Goal: Task Accomplishment & Management: Manage account settings

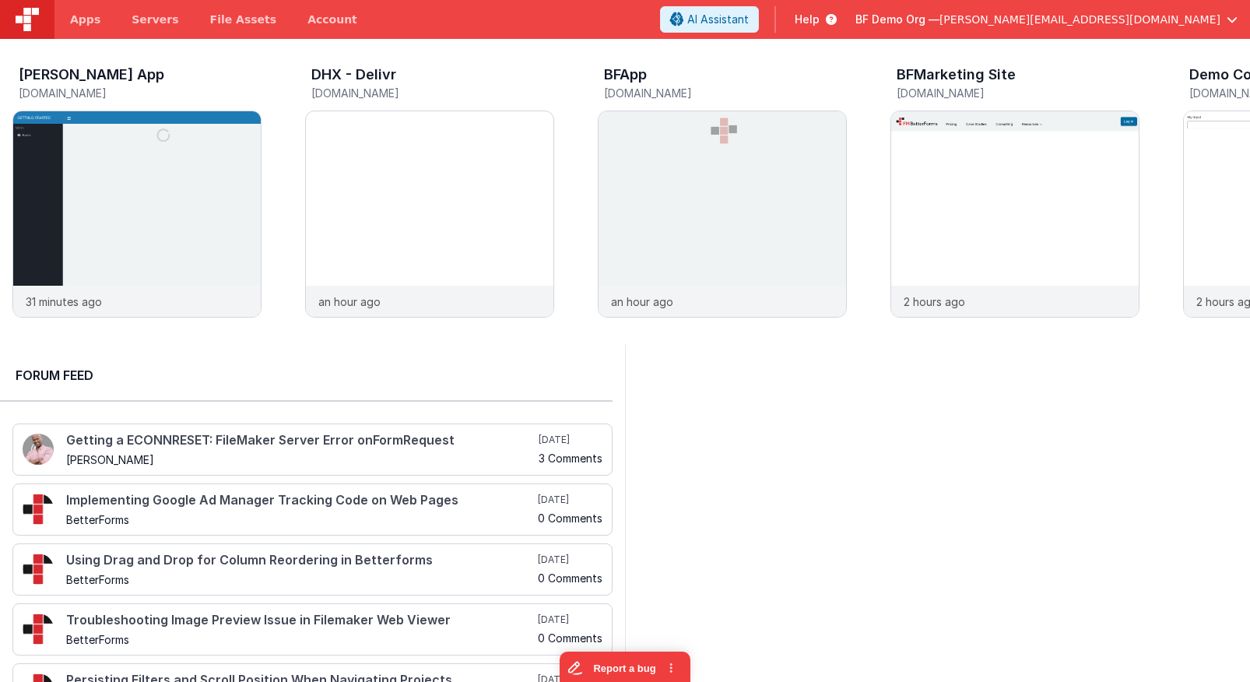
click at [939, 21] on span "BF Demo Org —" at bounding box center [897, 20] width 84 height 16
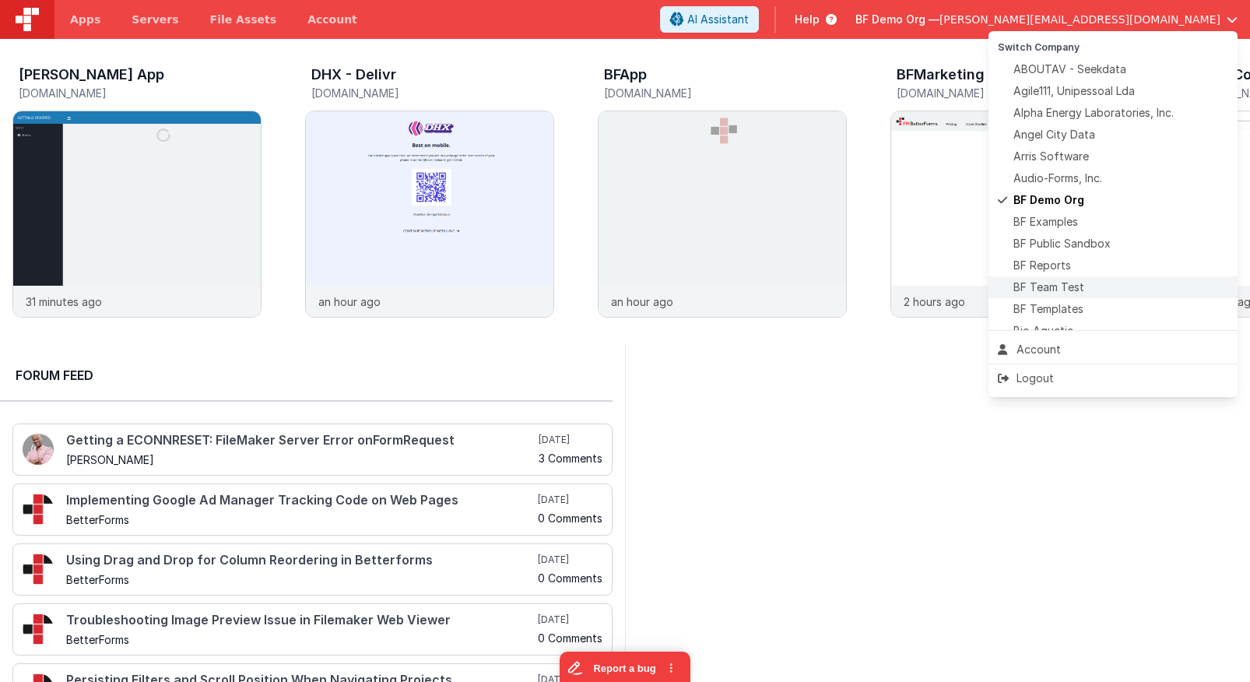
click at [1063, 294] on span "BF Team Test" at bounding box center [1048, 287] width 71 height 16
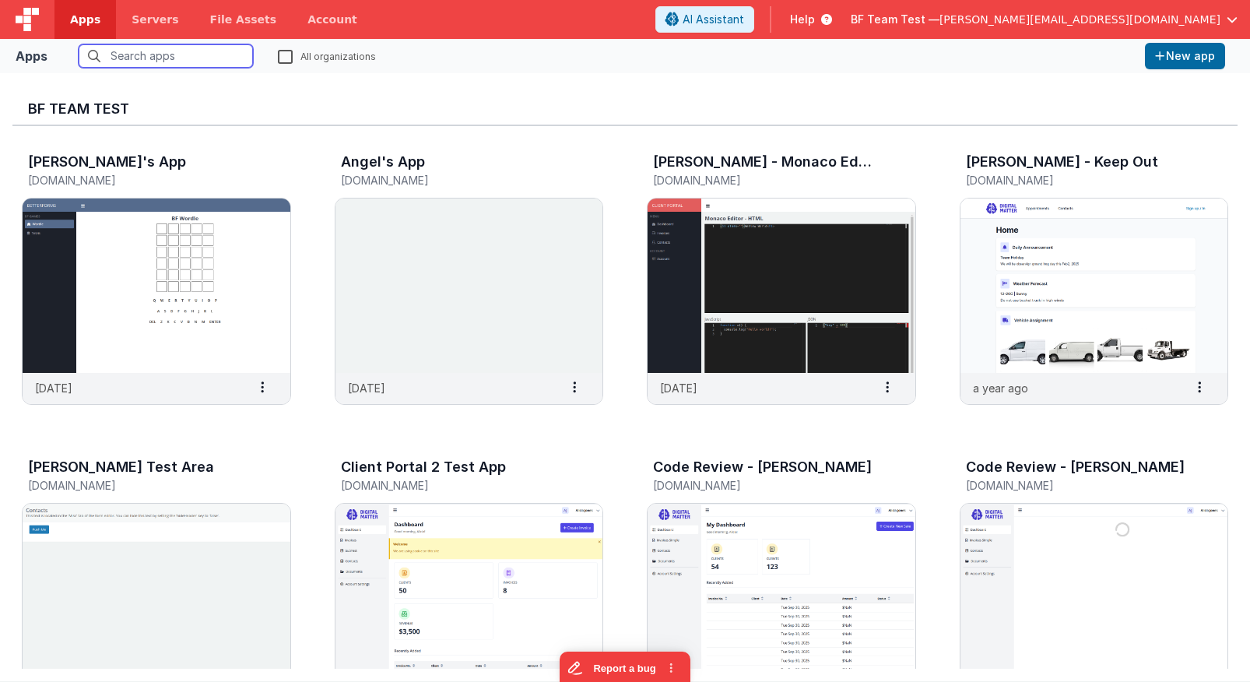
click at [173, 61] on input "text" at bounding box center [166, 55] width 174 height 23
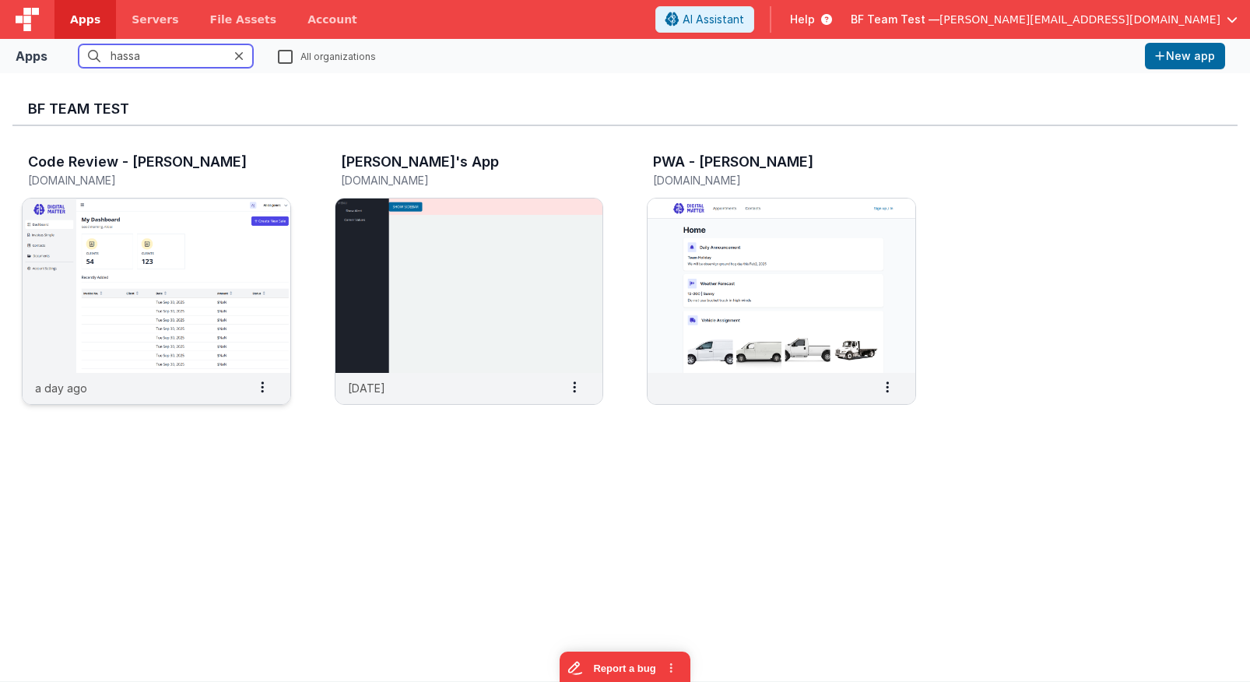
type input "hassa"
click at [233, 246] on img at bounding box center [157, 285] width 268 height 174
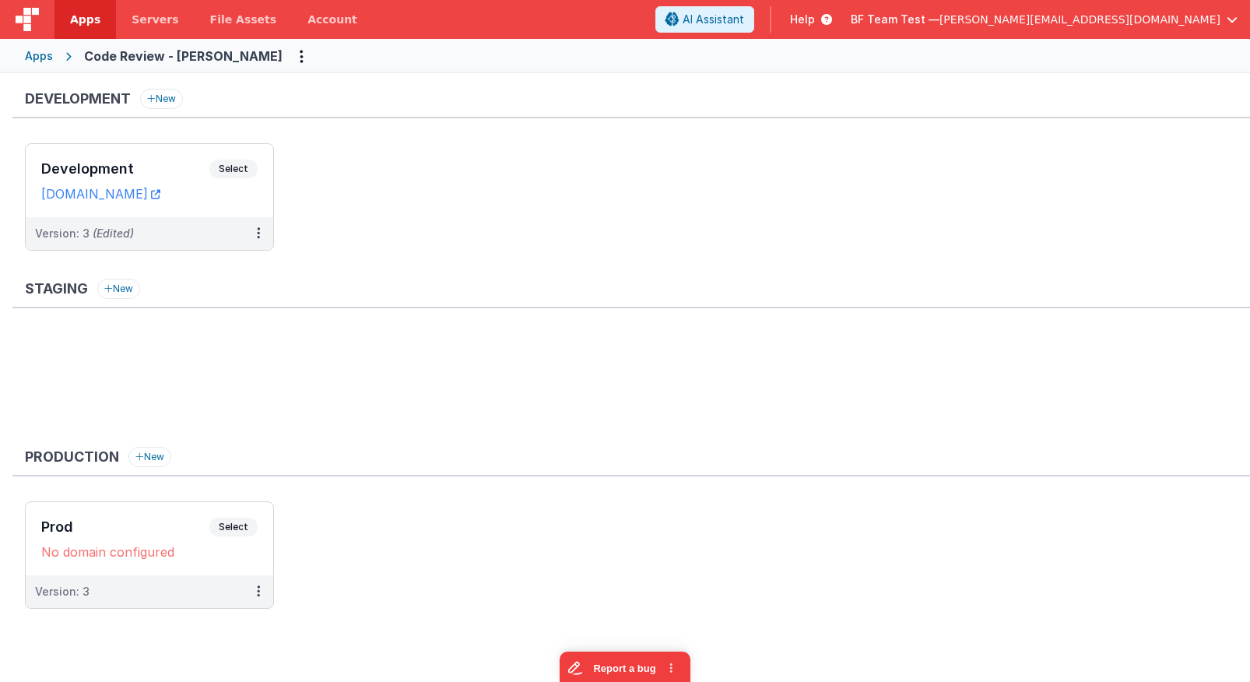
click at [681, 246] on ul "Development Select URLs [DOMAIN_NAME] Version: 3 (Edited)" at bounding box center [637, 204] width 1225 height 123
click at [160, 191] on link "[DOMAIN_NAME]" at bounding box center [100, 194] width 119 height 16
click at [121, 154] on div "Development Select URLs [DOMAIN_NAME]" at bounding box center [150, 180] width 248 height 73
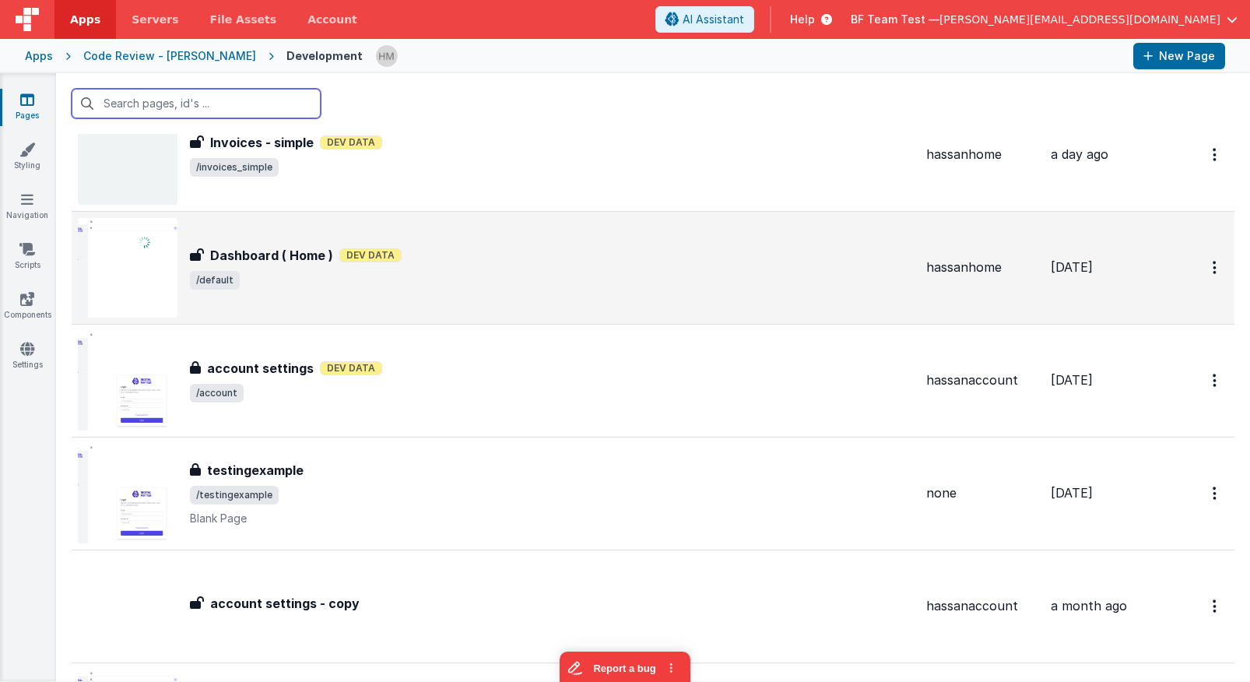
scroll to position [187, 0]
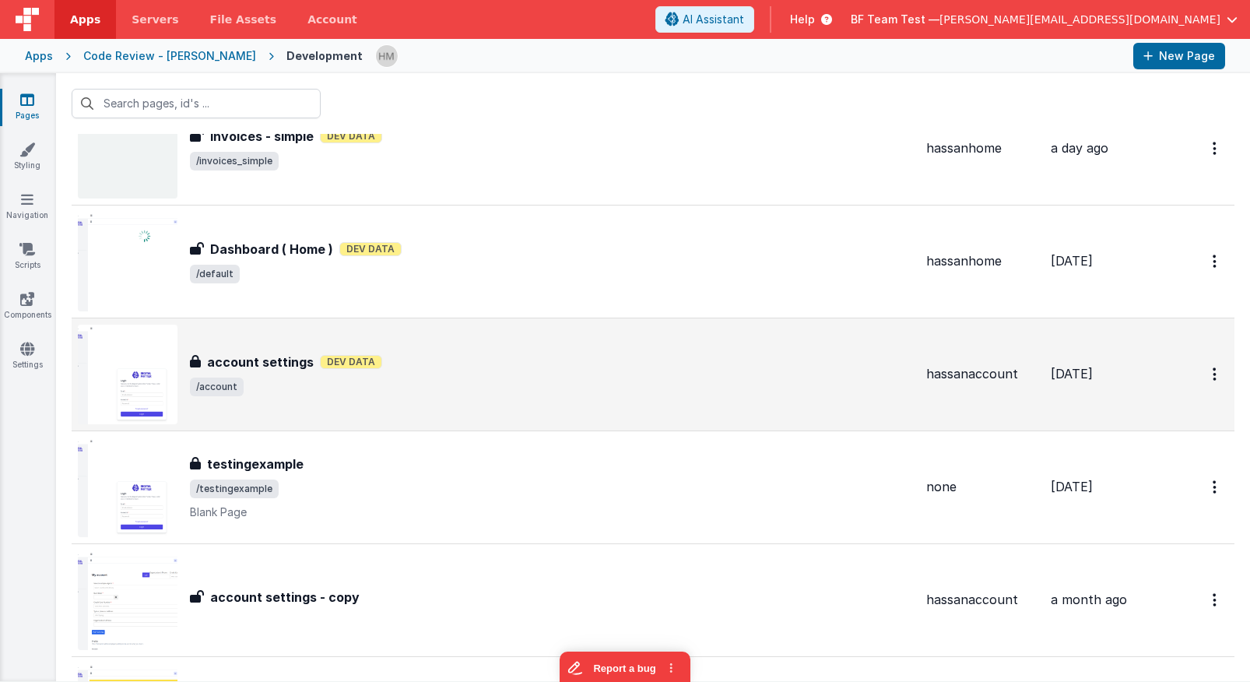
click at [478, 366] on div "account settings Dev Data" at bounding box center [552, 362] width 724 height 19
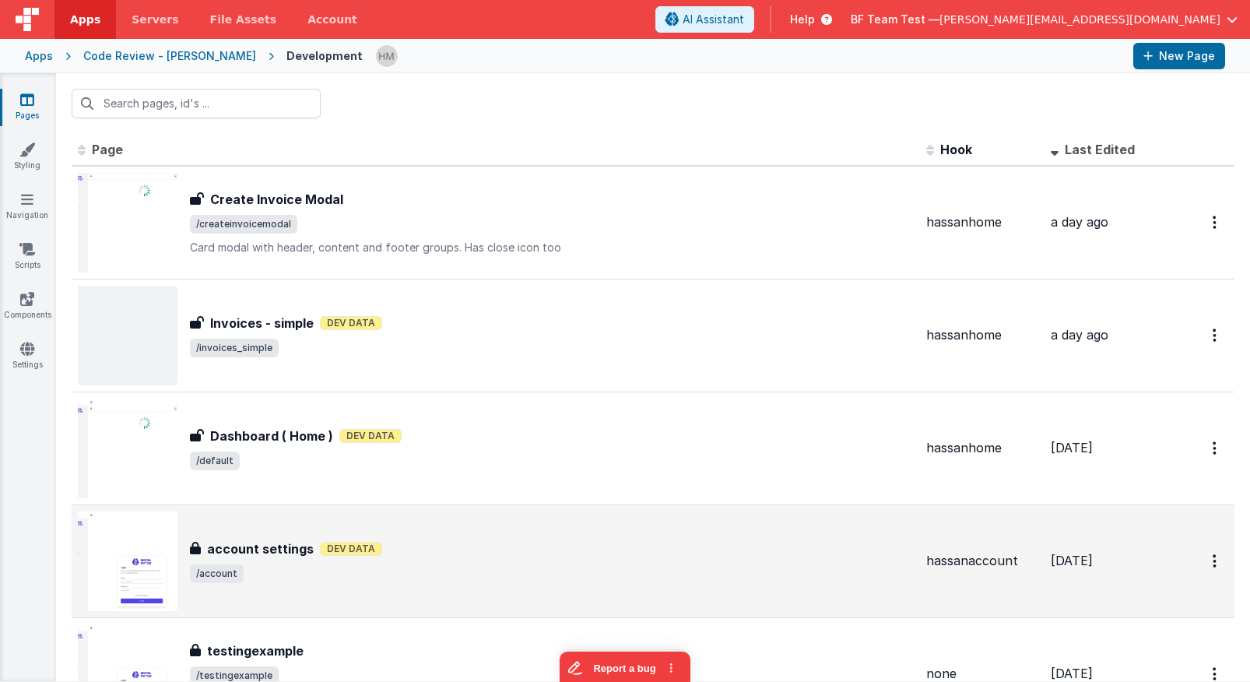
click at [562, 532] on div "account settings account settings Dev Data /account" at bounding box center [496, 561] width 836 height 100
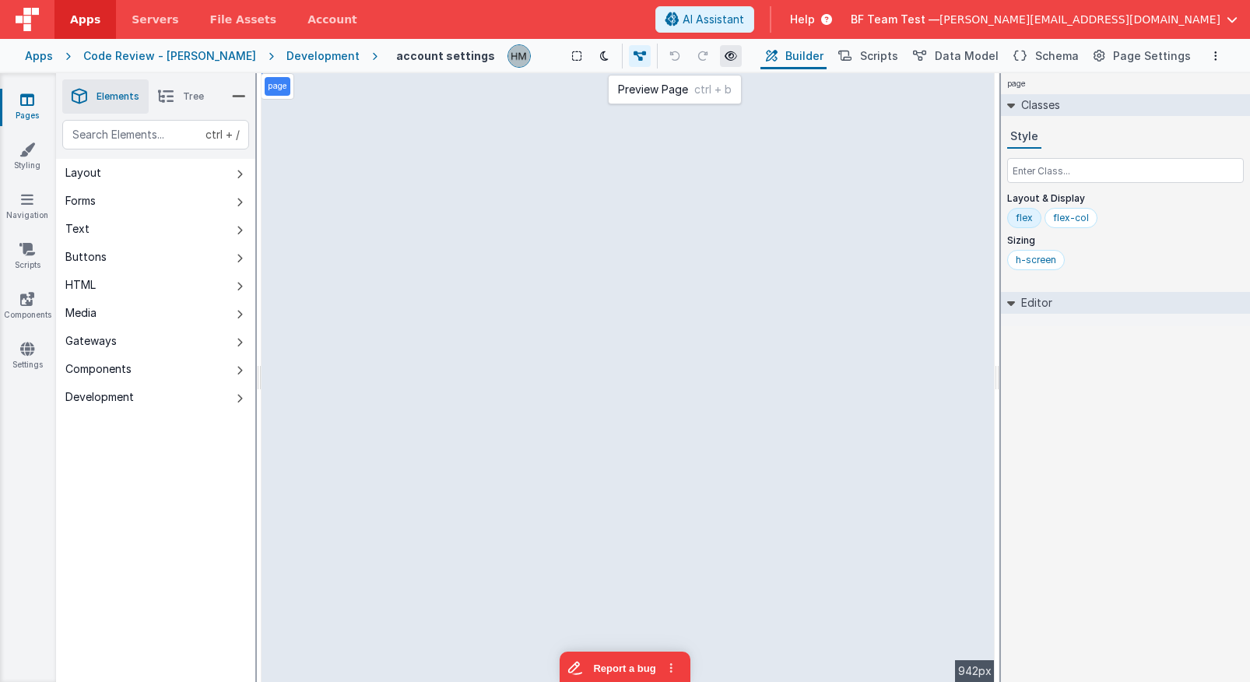
click at [725, 54] on icon at bounding box center [731, 56] width 12 height 11
click at [1125, 60] on span "Page Settings" at bounding box center [1152, 56] width 78 height 16
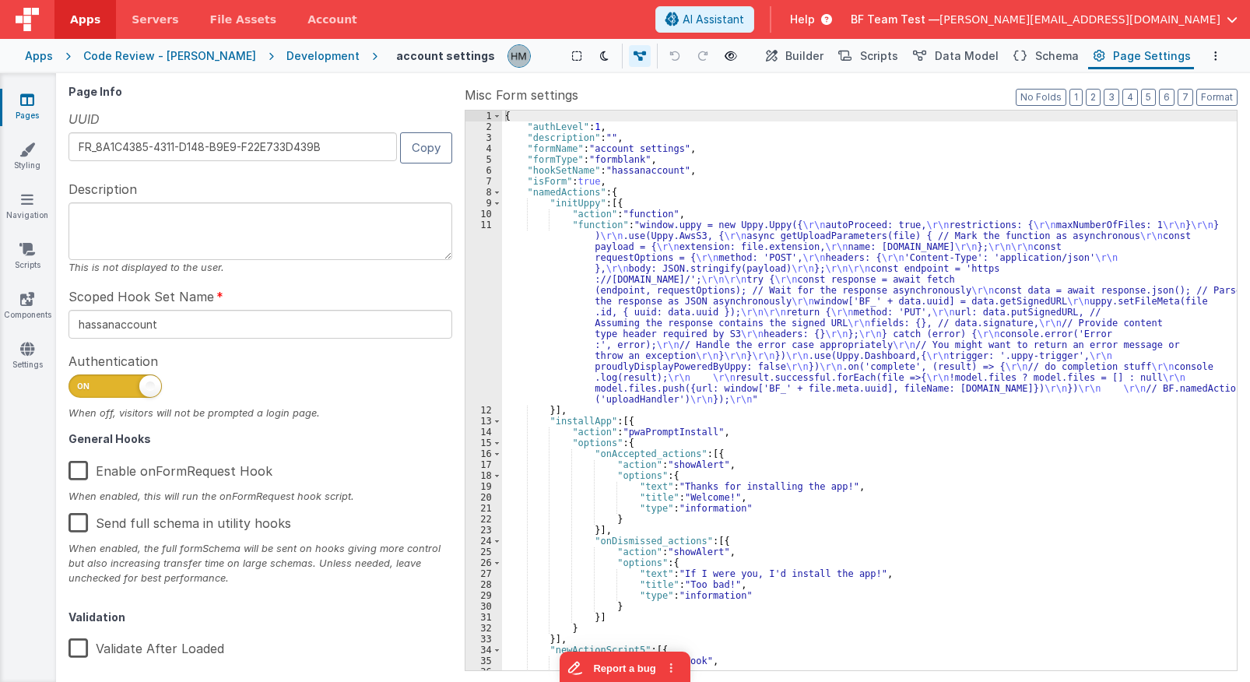
click at [132, 389] on span at bounding box center [114, 385] width 93 height 23
click at [81, 389] on input "checkbox" at bounding box center [74, 383] width 12 height 12
checkbox input "false"
click at [725, 54] on icon at bounding box center [731, 56] width 12 height 11
click at [799, 54] on button "Builder" at bounding box center [793, 56] width 66 height 26
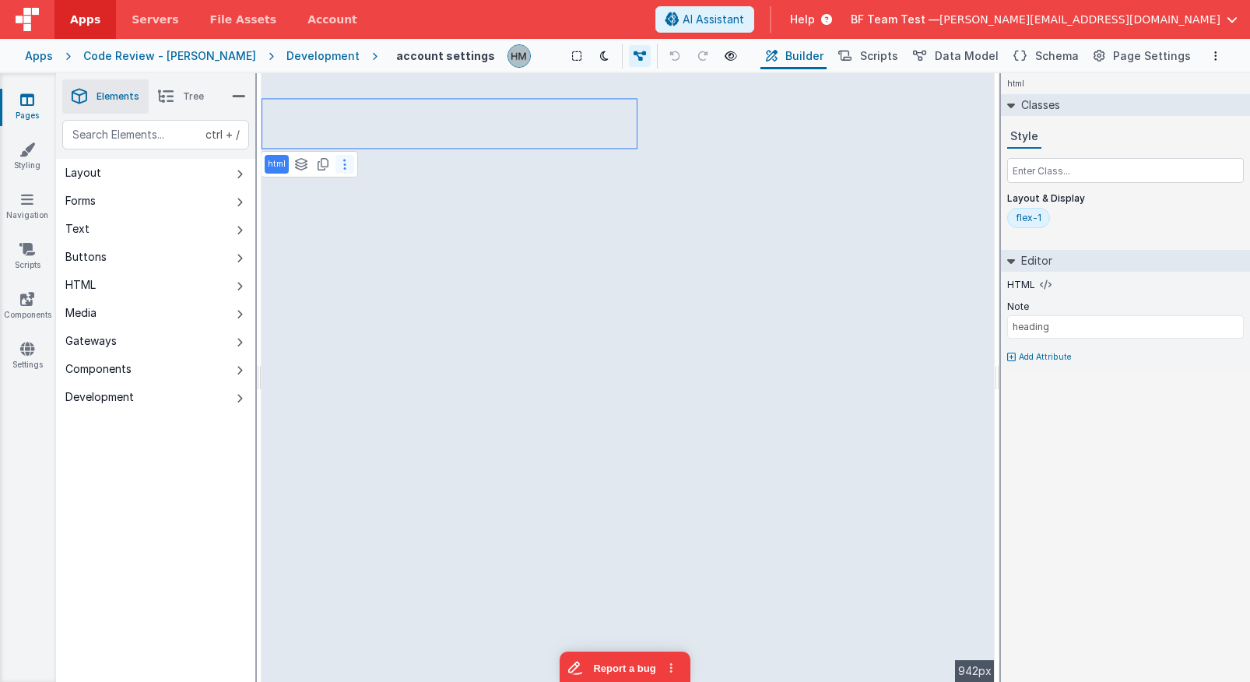
click at [344, 164] on icon at bounding box center [344, 164] width 3 height 12
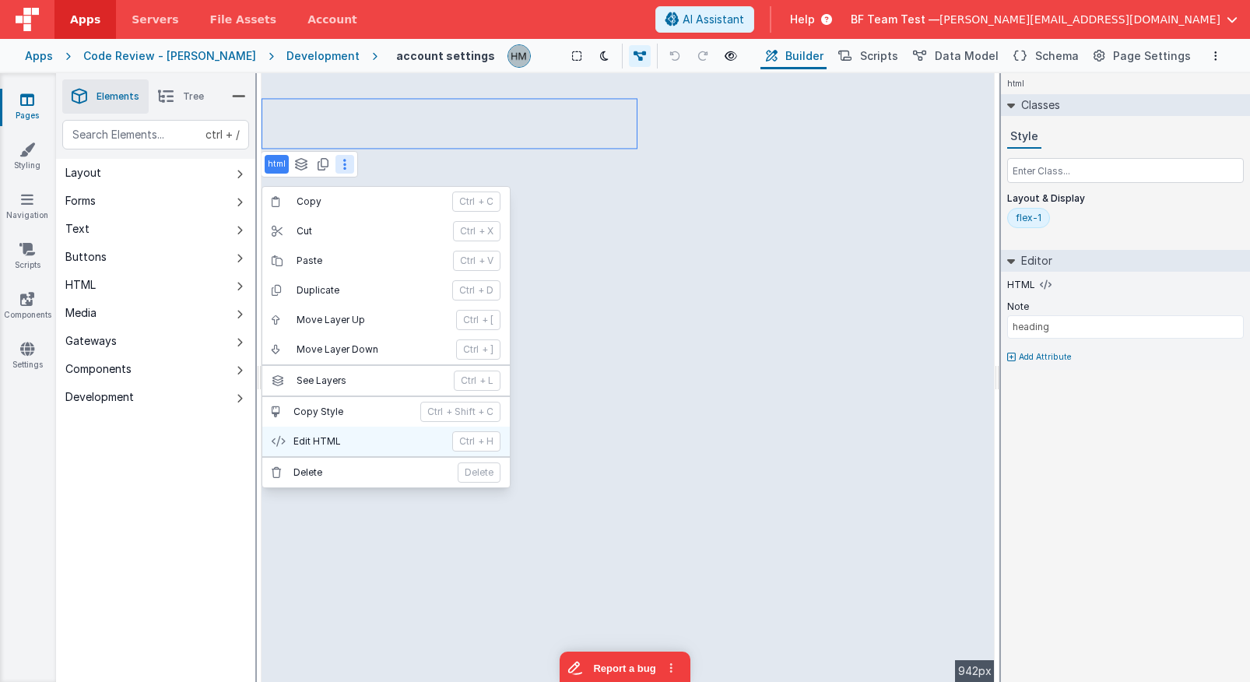
click at [318, 437] on p "Edit HTML" at bounding box center [367, 441] width 149 height 12
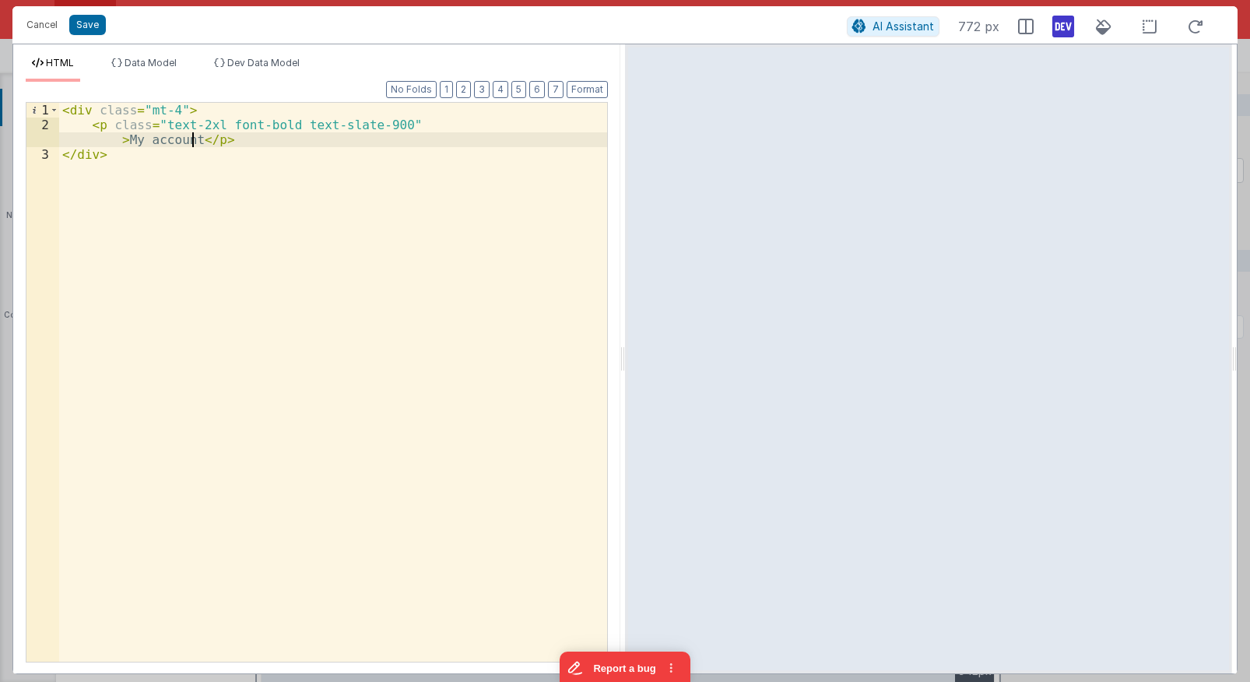
click at [191, 144] on div "< div class = "mt-4" > < p class = "text-2xl font-bold text-slate-900" > My acc…" at bounding box center [333, 412] width 548 height 618
click at [466, 125] on div "< div class = "mt-4" > < p class = "text-2xl font-bold text-slate-900" > My acc…" at bounding box center [333, 382] width 548 height 559
click at [511, 151] on div "< div class = "mt-4" > < p class = "text-2xl font-bold text-slate-900" > My acc…" at bounding box center [333, 397] width 548 height 588
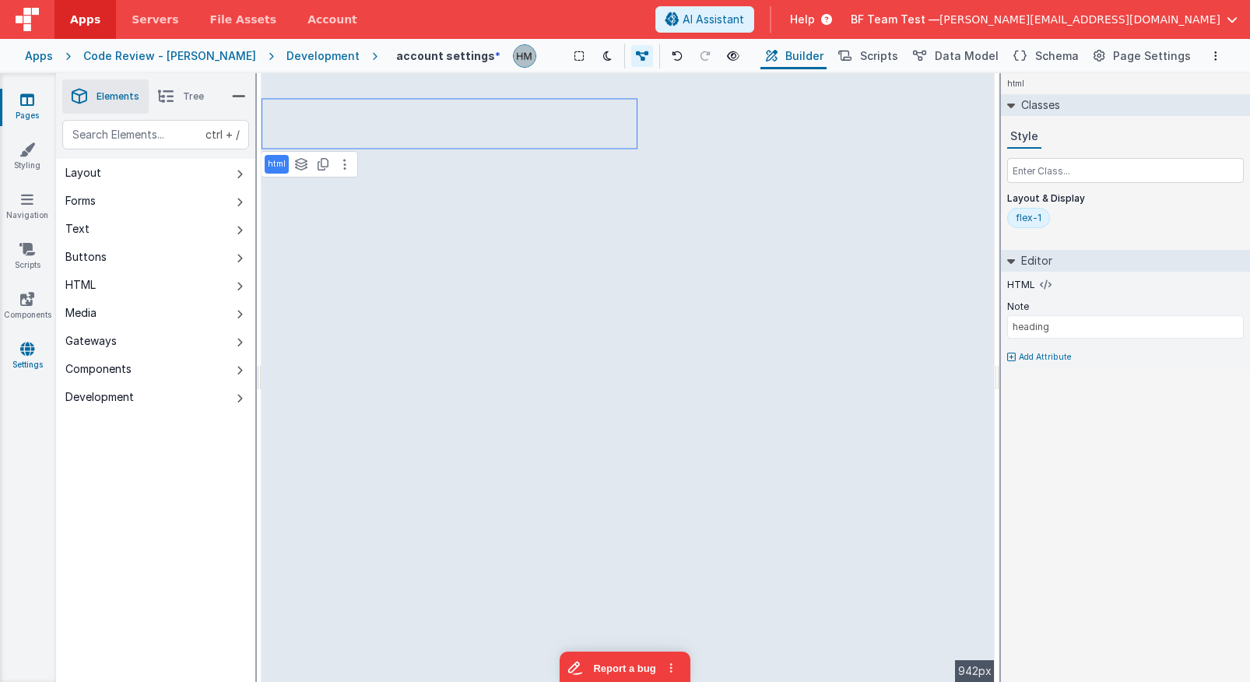
click at [26, 351] on icon at bounding box center [27, 349] width 14 height 16
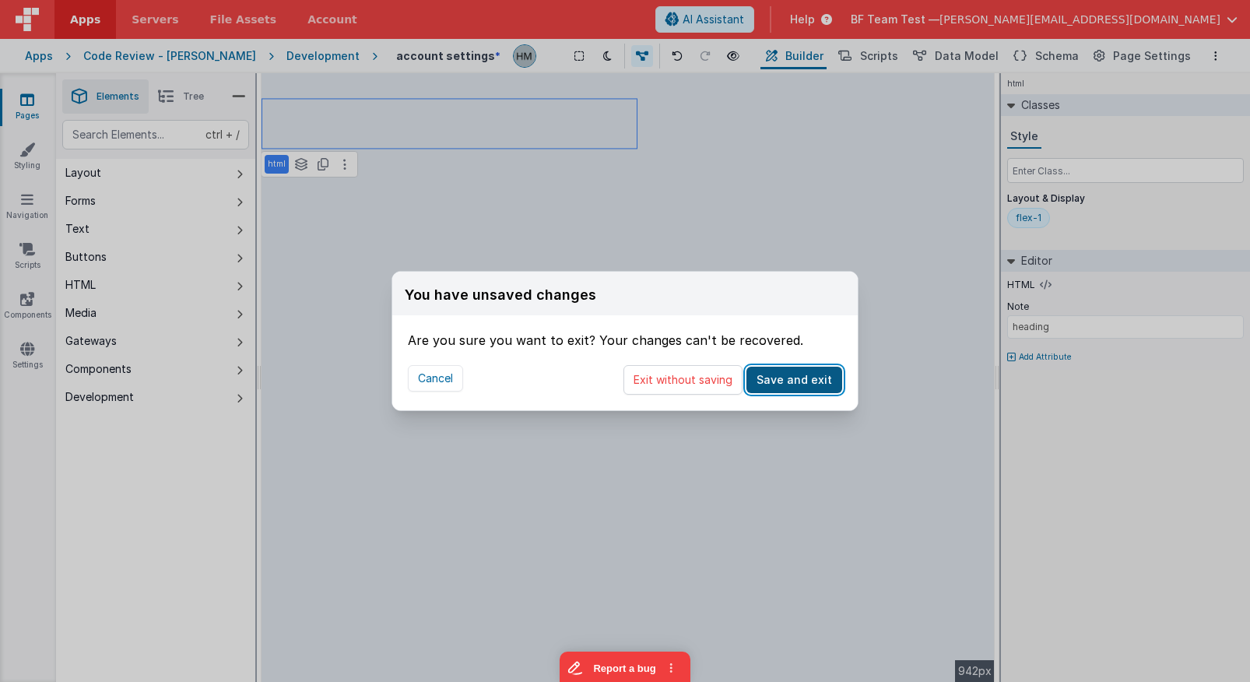
click at [776, 381] on button "Save and exit" at bounding box center [794, 380] width 96 height 26
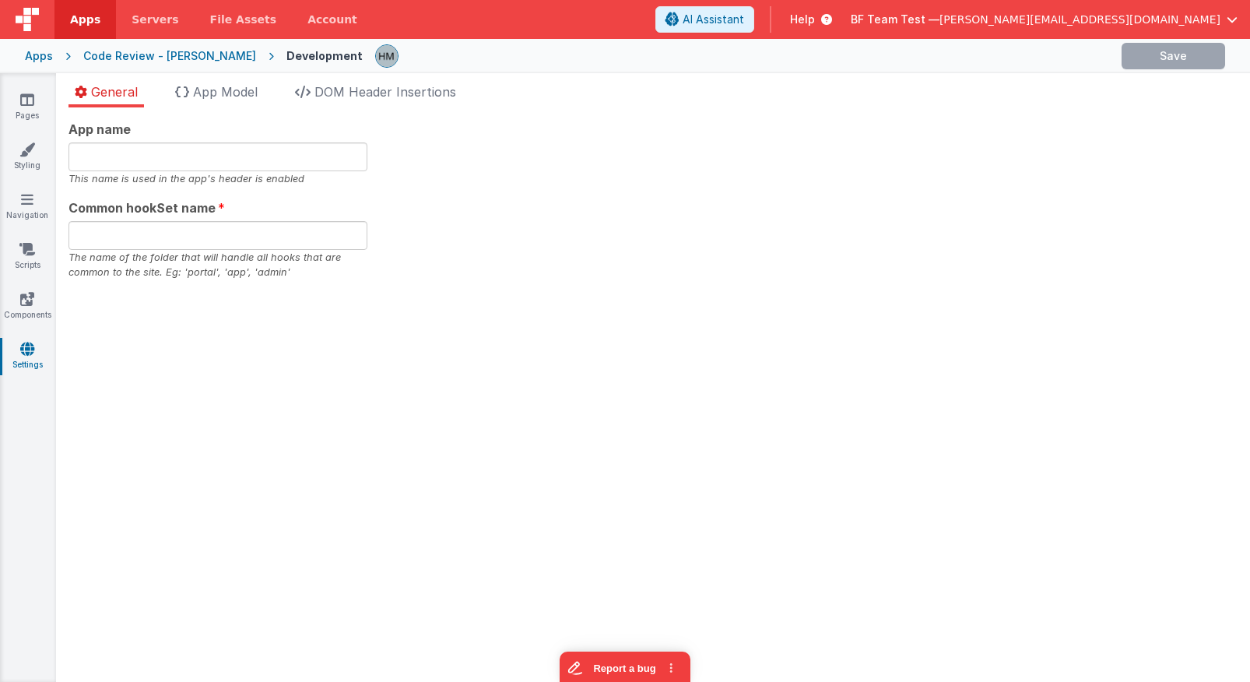
type input "Demo Portal"
type input "hassantest"
click at [1122, 58] on button "Save" at bounding box center [1142, 56] width 104 height 26
